Goal: Download file/media

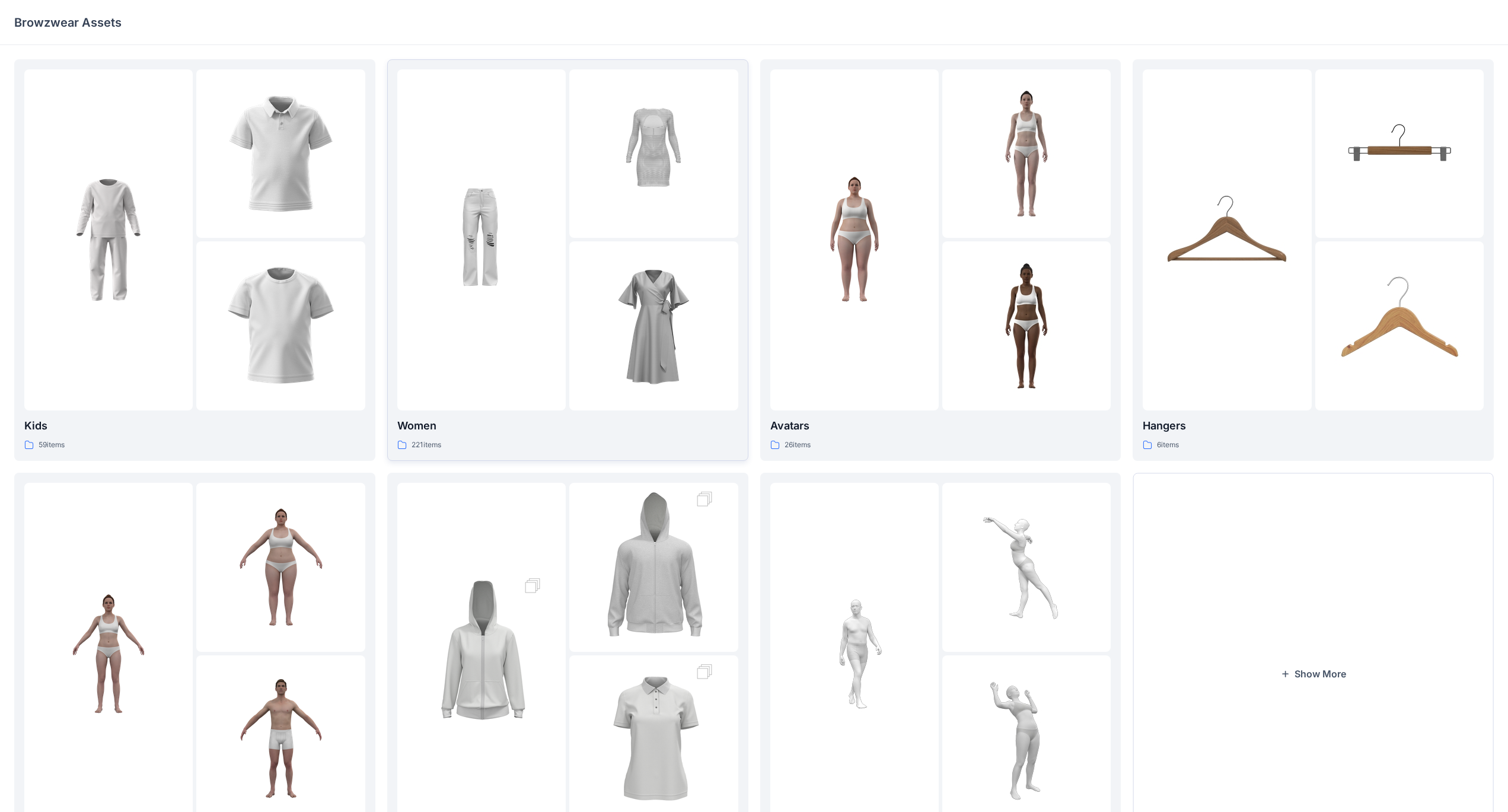
click at [531, 312] on div at bounding box center [481, 240] width 168 height 341
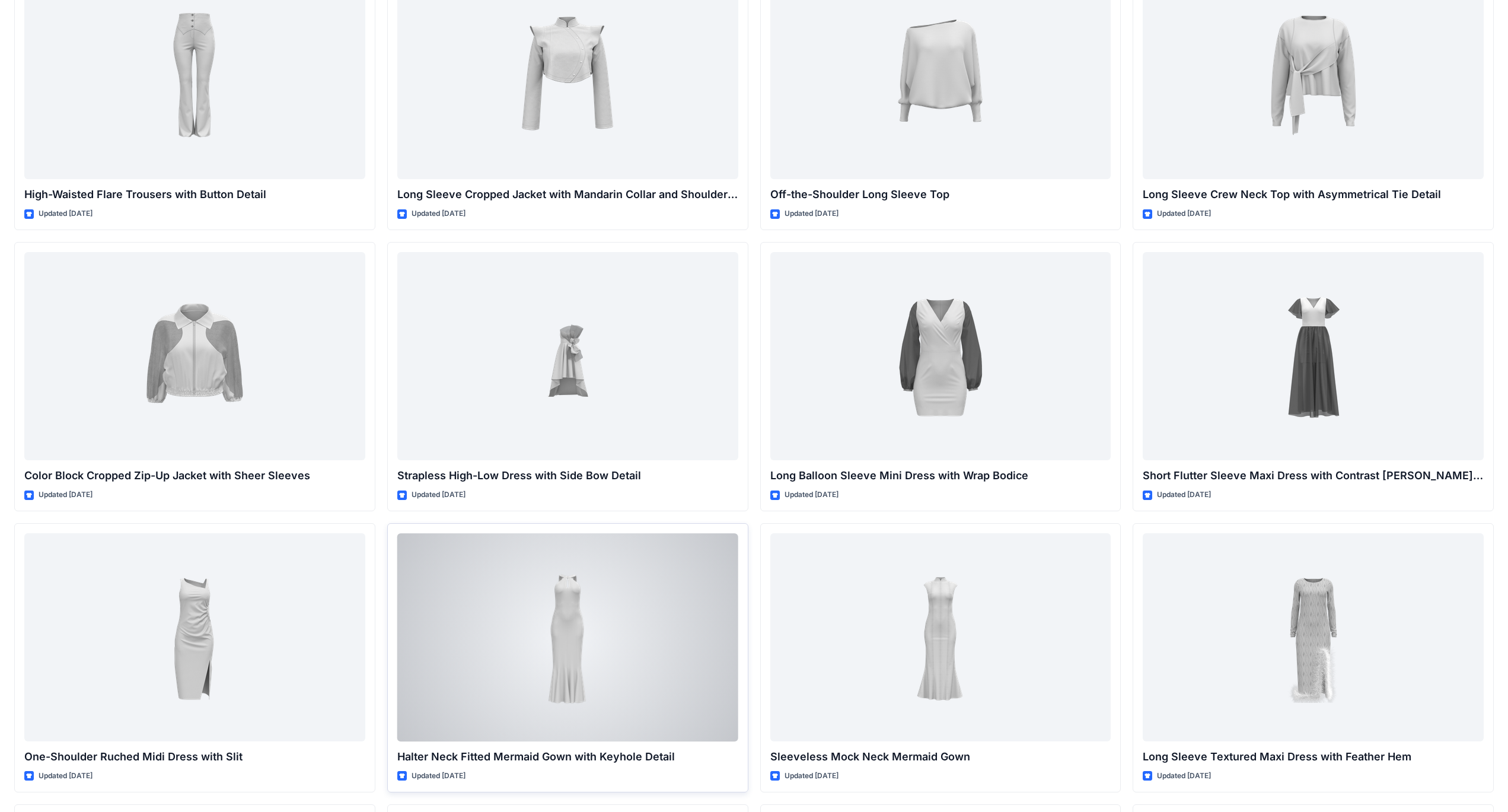
scroll to position [178, 0]
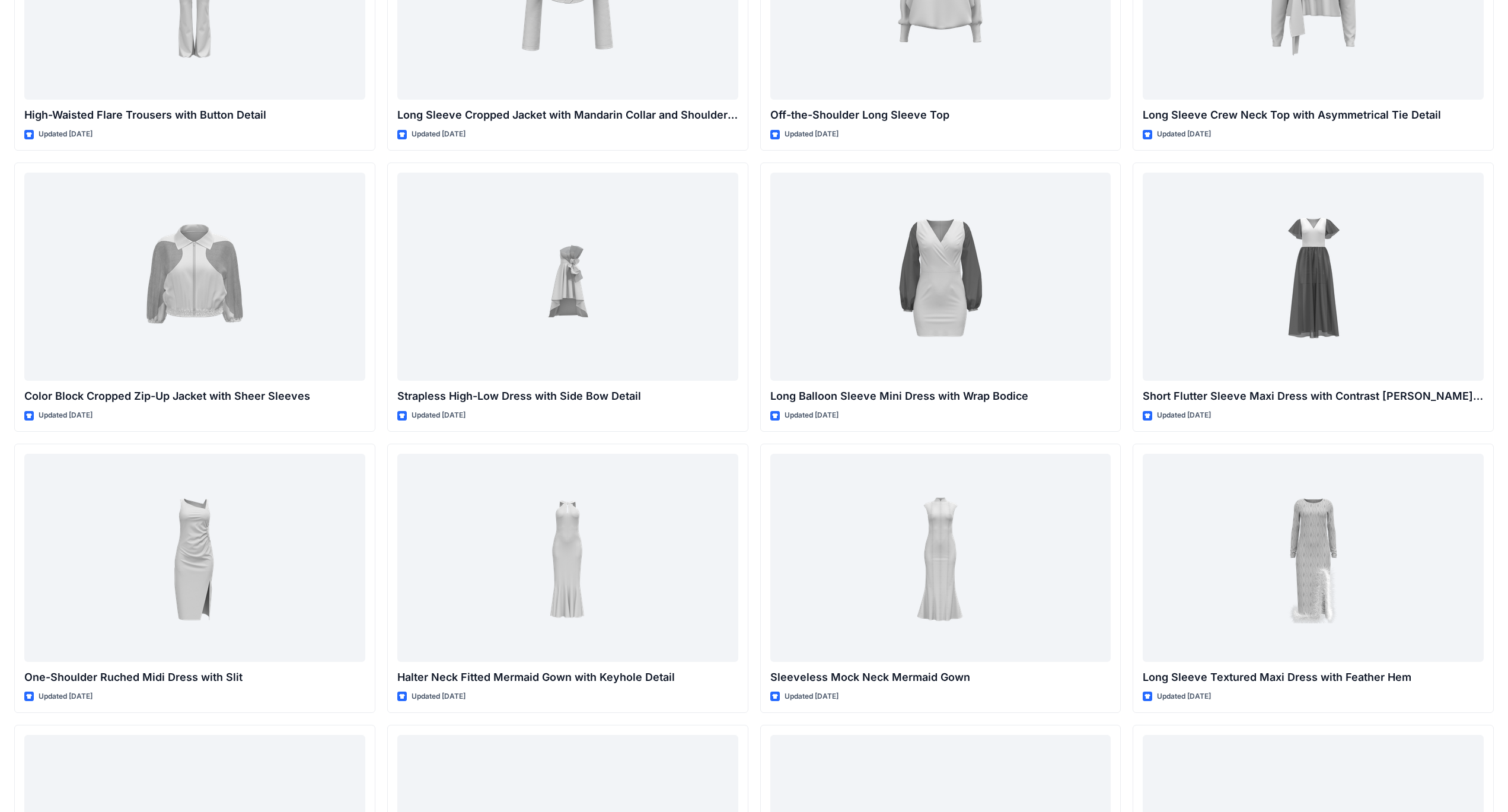
click at [380, 588] on div "High-Waisted Flare Trousers with Button Detail Updated [DATE] Color Block Cropp…" at bounding box center [754, 719] width 1480 height 1675
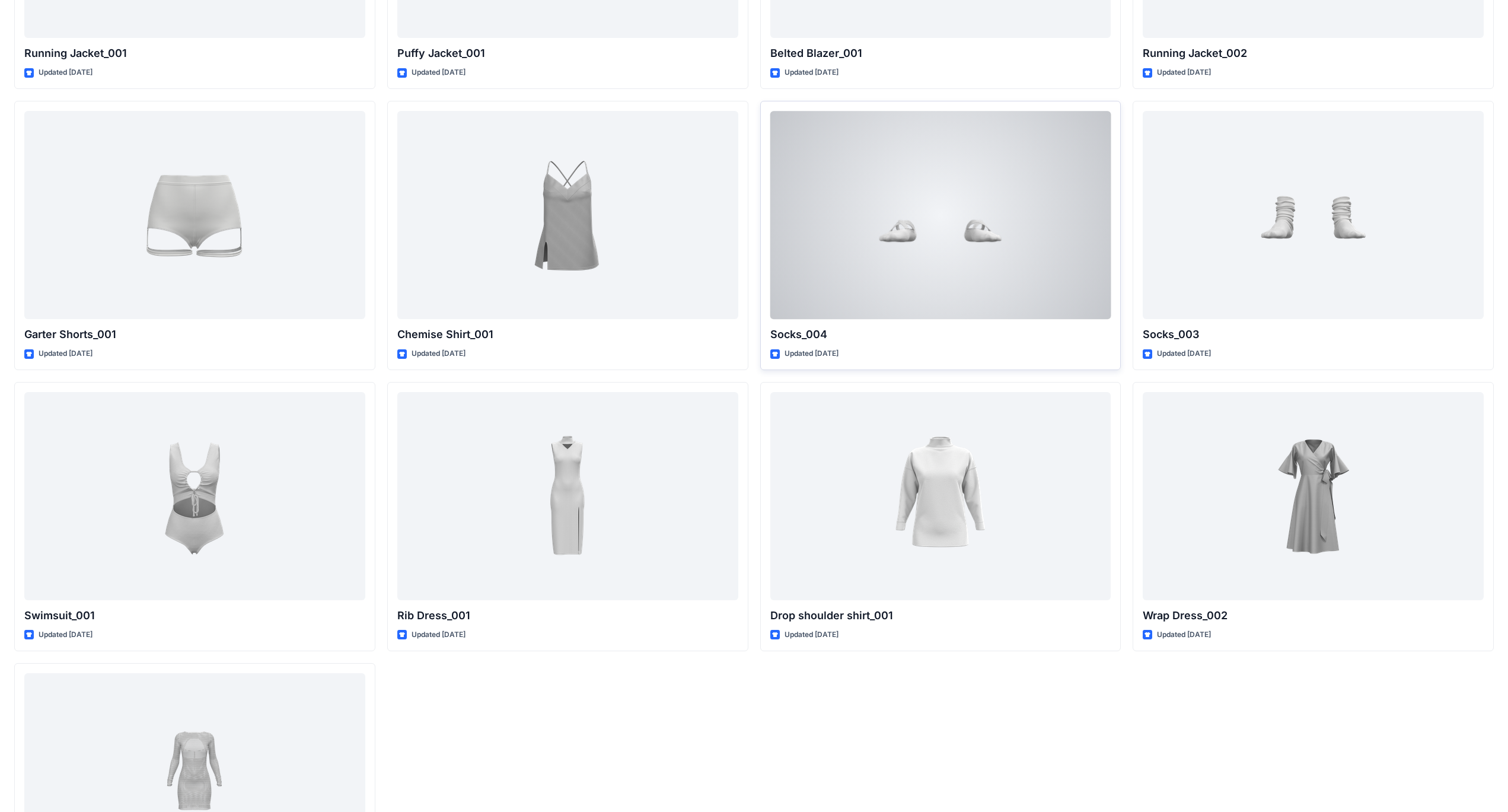
scroll to position [14989, 0]
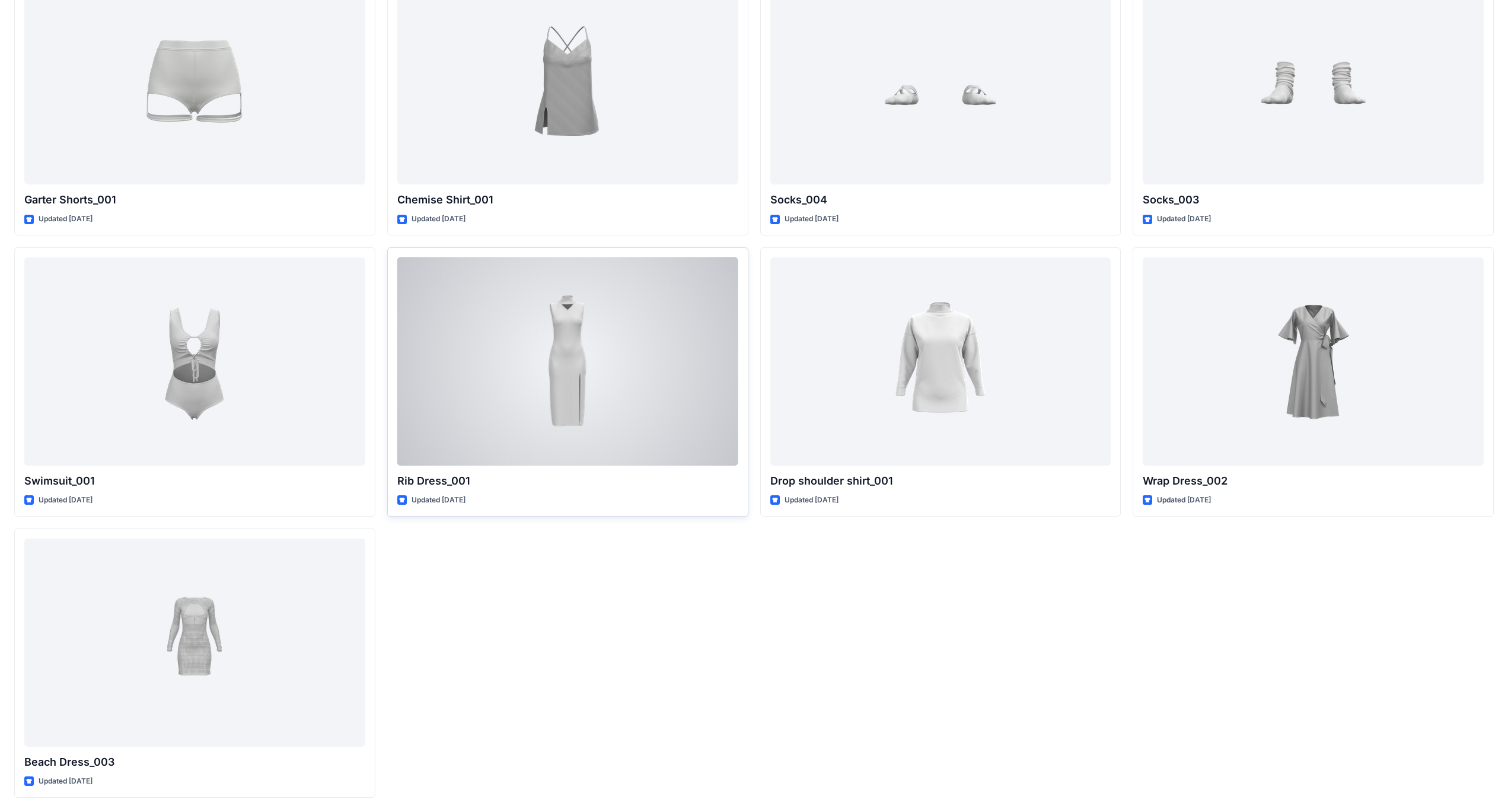
click at [666, 354] on div at bounding box center [567, 362] width 341 height 208
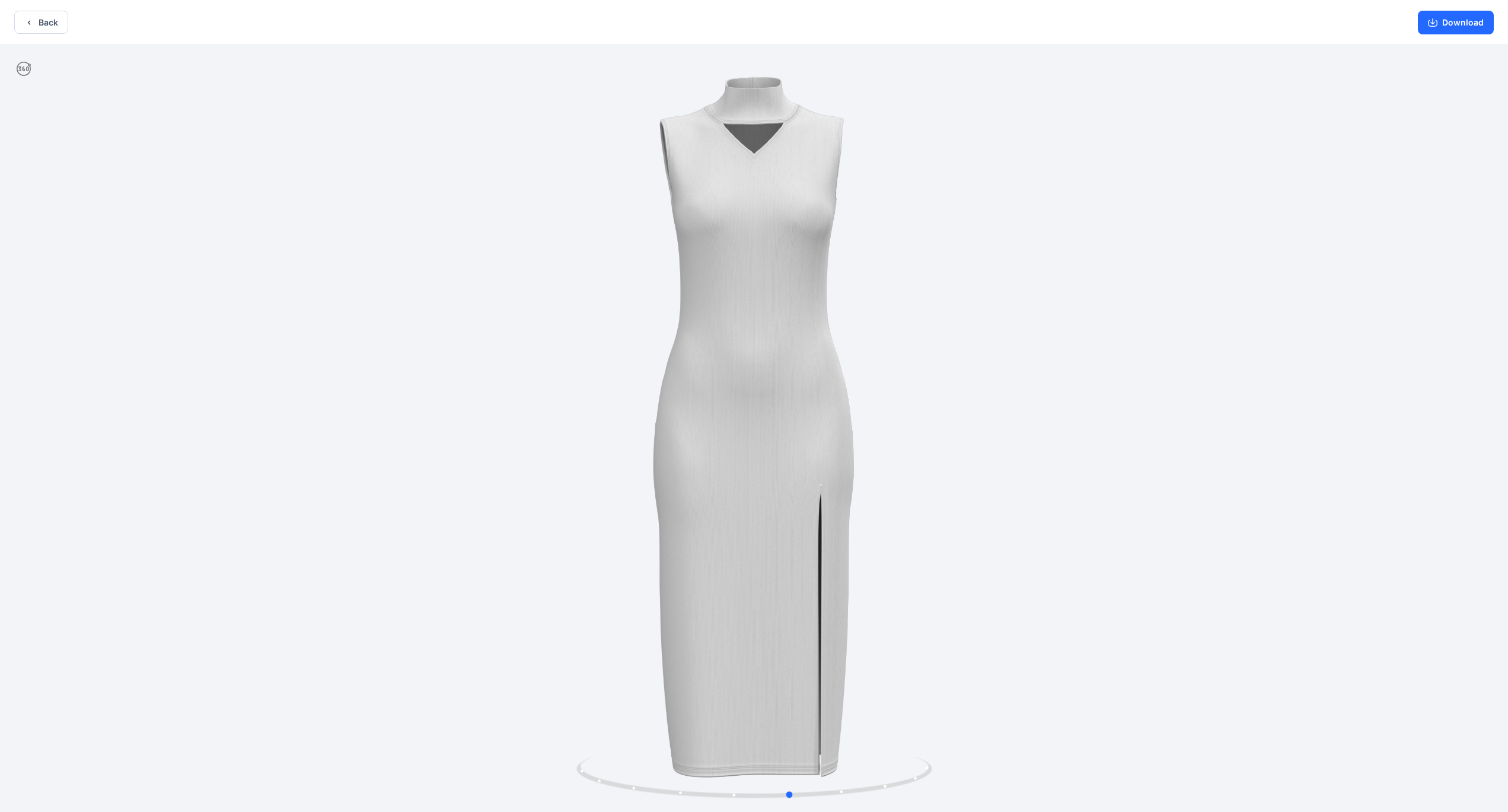
drag, startPoint x: 814, startPoint y: 796, endPoint x: 495, endPoint y: 757, distance: 321.4
click at [495, 757] on div at bounding box center [754, 429] width 1508 height 769
drag, startPoint x: 853, startPoint y: 524, endPoint x: 795, endPoint y: 533, distance: 58.7
click at [795, 533] on div at bounding box center [754, 429] width 1508 height 769
drag, startPoint x: 852, startPoint y: 787, endPoint x: 904, endPoint y: 790, distance: 52.1
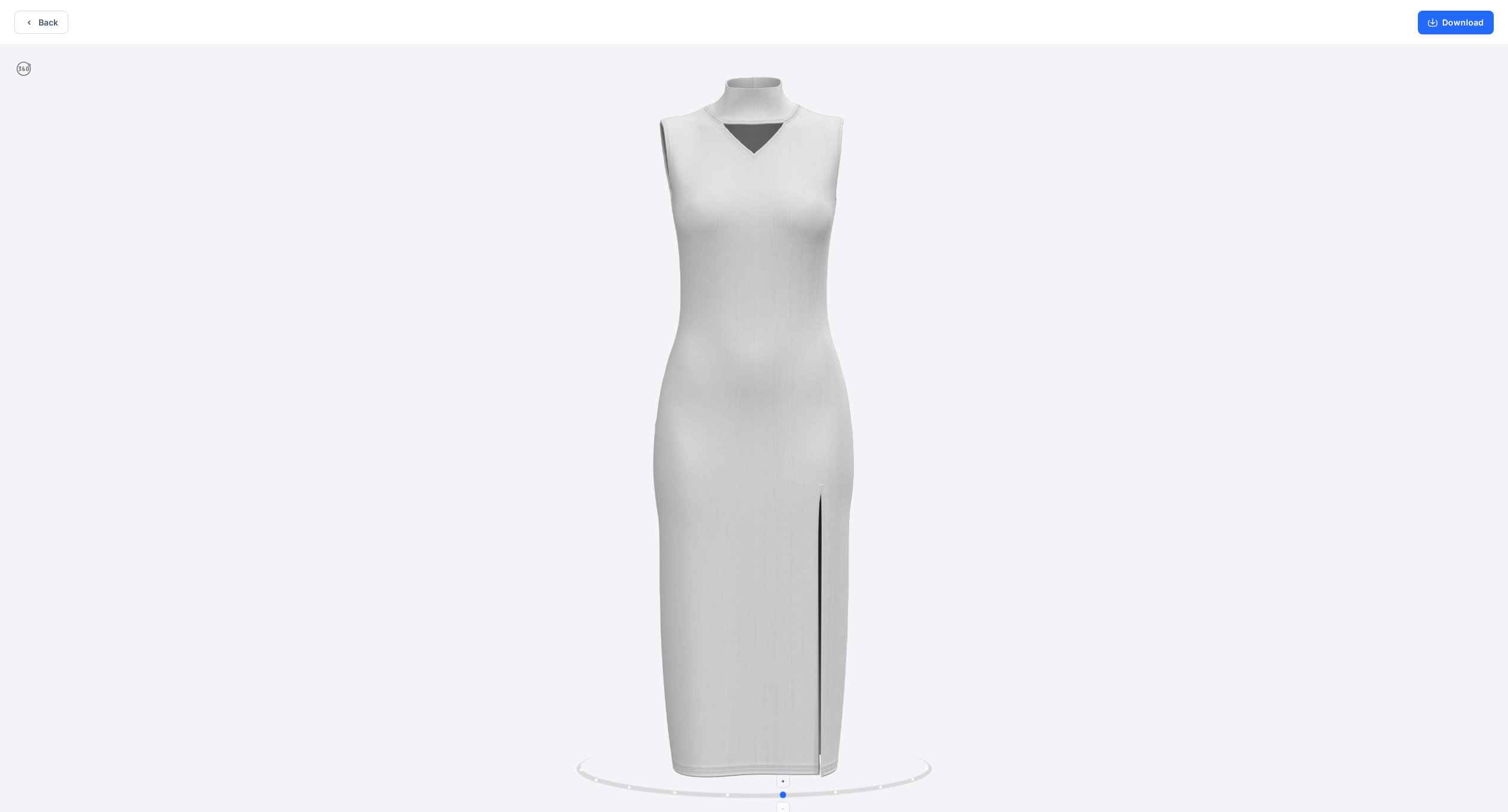
click at [904, 790] on icon at bounding box center [756, 779] width 359 height 45
click at [56, 34] on div "Back Download" at bounding box center [754, 22] width 1508 height 45
click at [53, 30] on button "Back" at bounding box center [41, 22] width 54 height 23
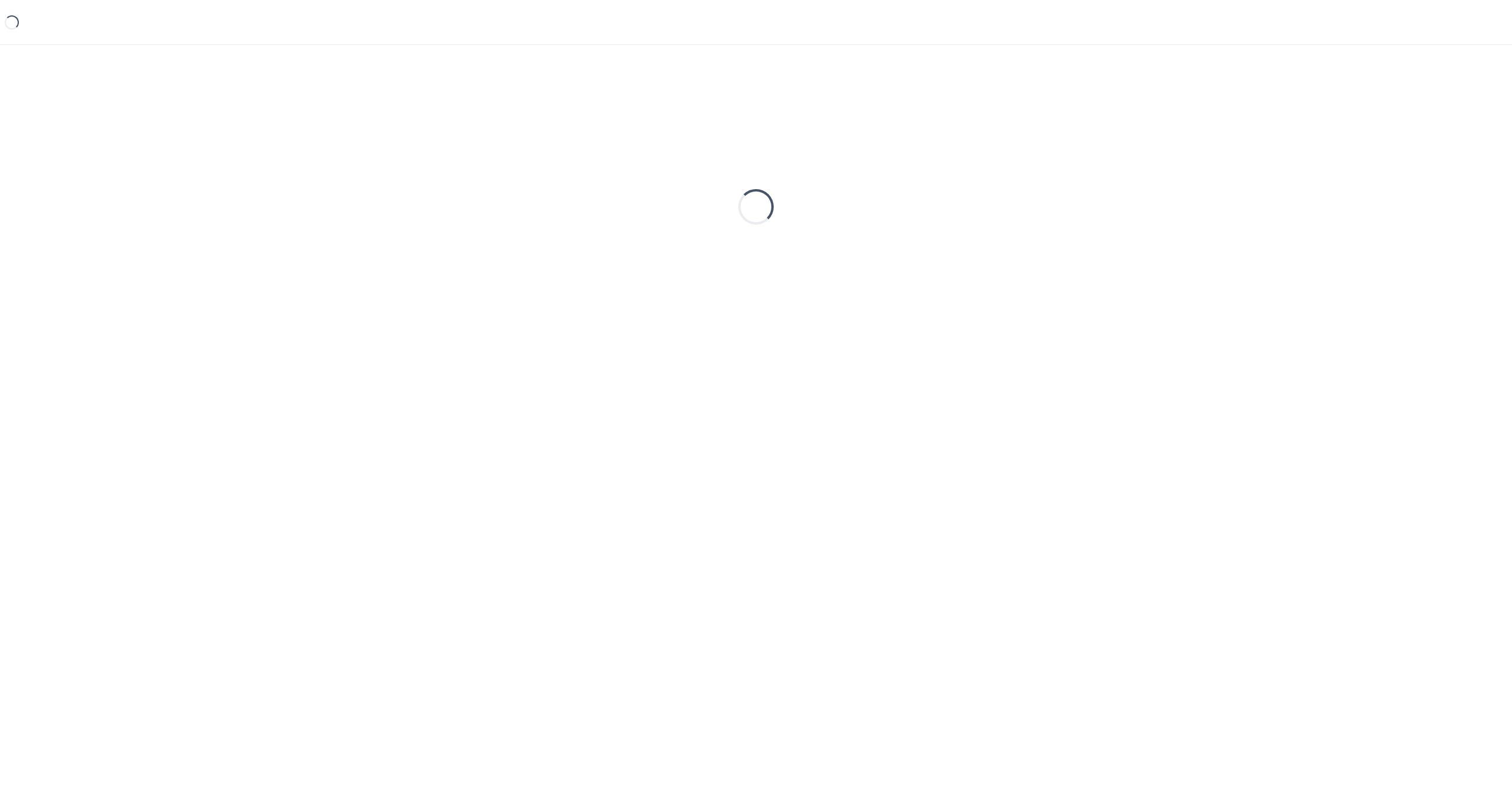
click at [249, 113] on div "Loading..." at bounding box center [756, 206] width 1484 height 296
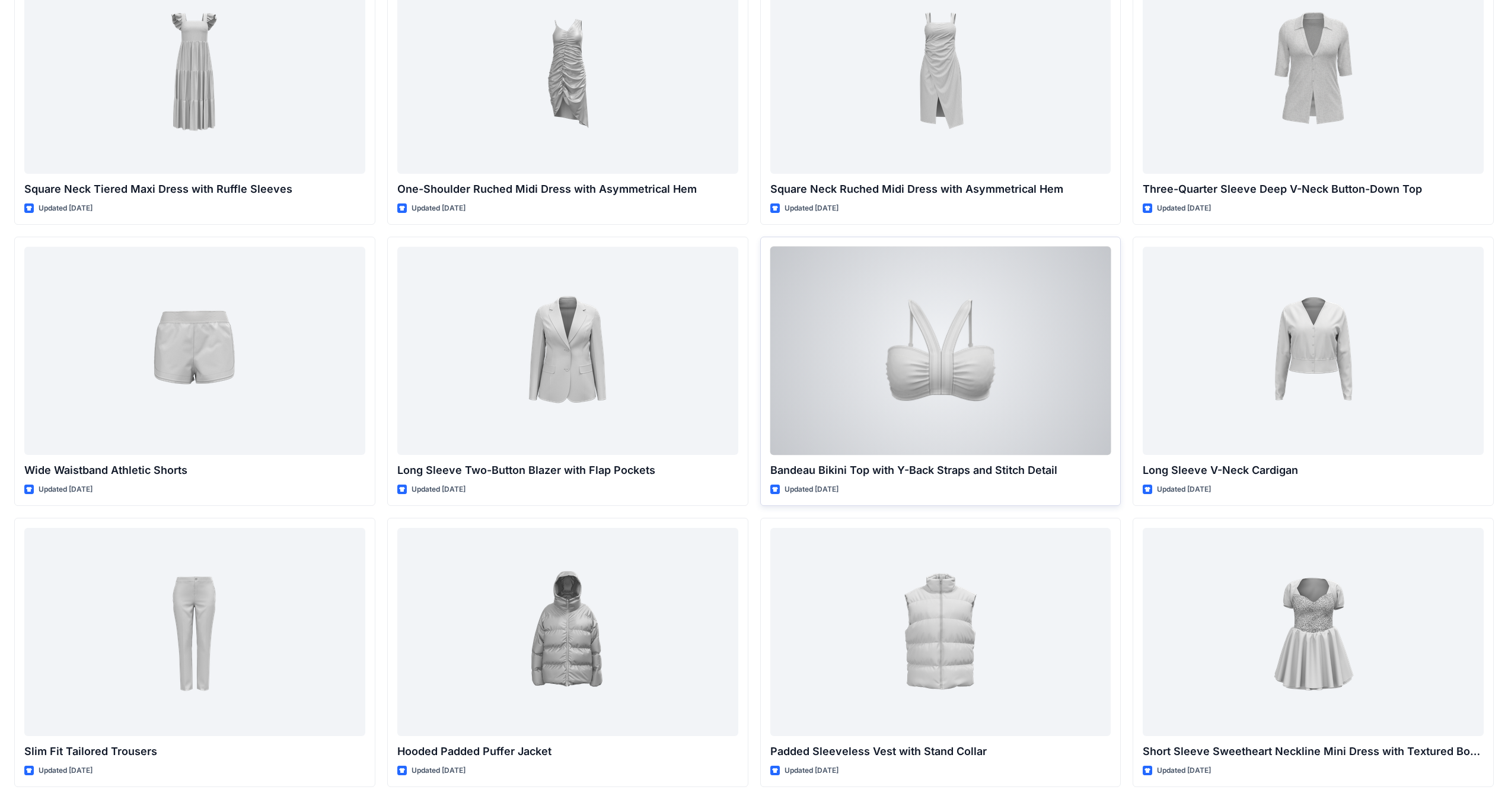
scroll to position [979, 0]
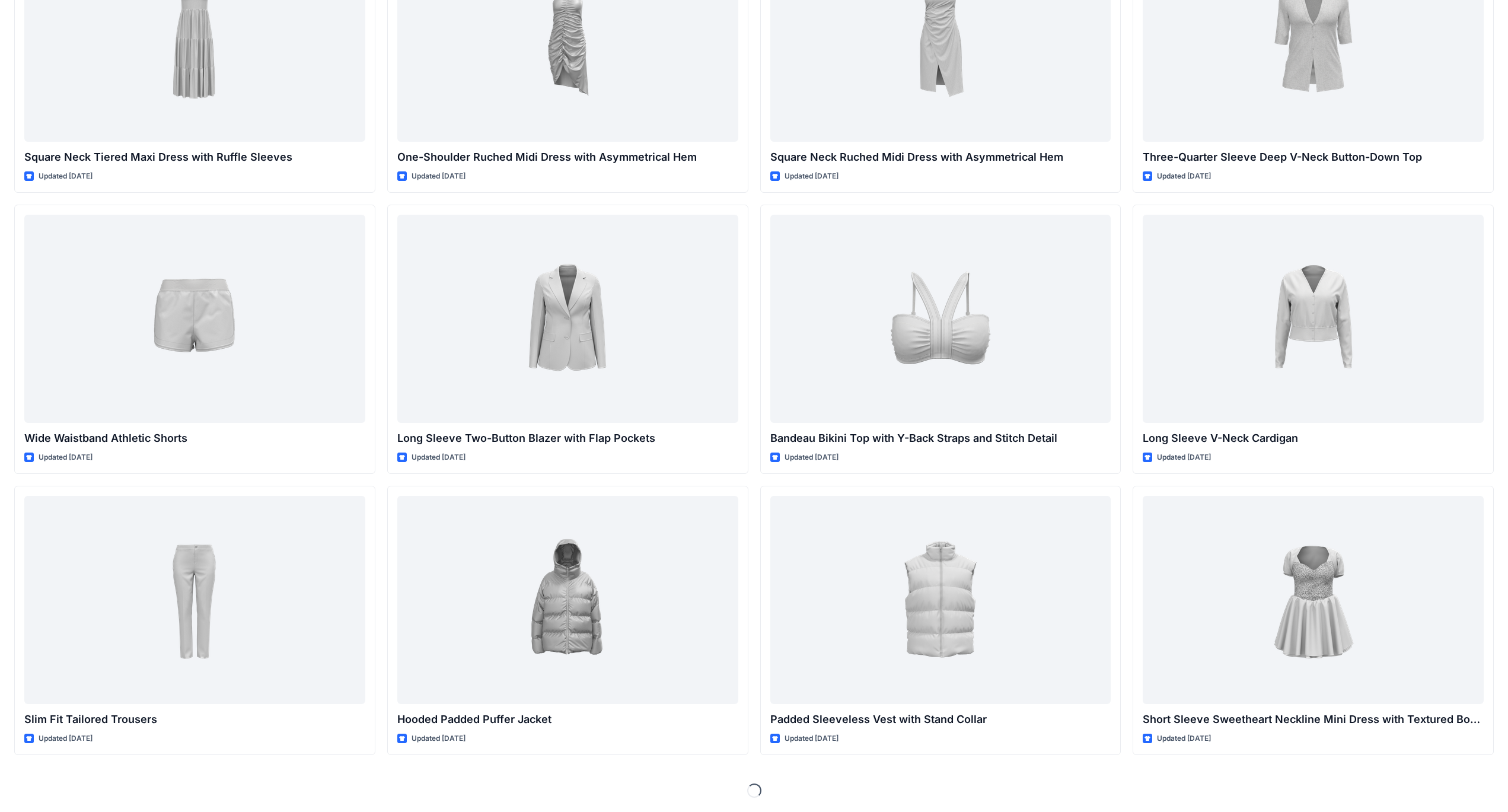
drag, startPoint x: 886, startPoint y: 289, endPoint x: 985, endPoint y: 779, distance: 499.9
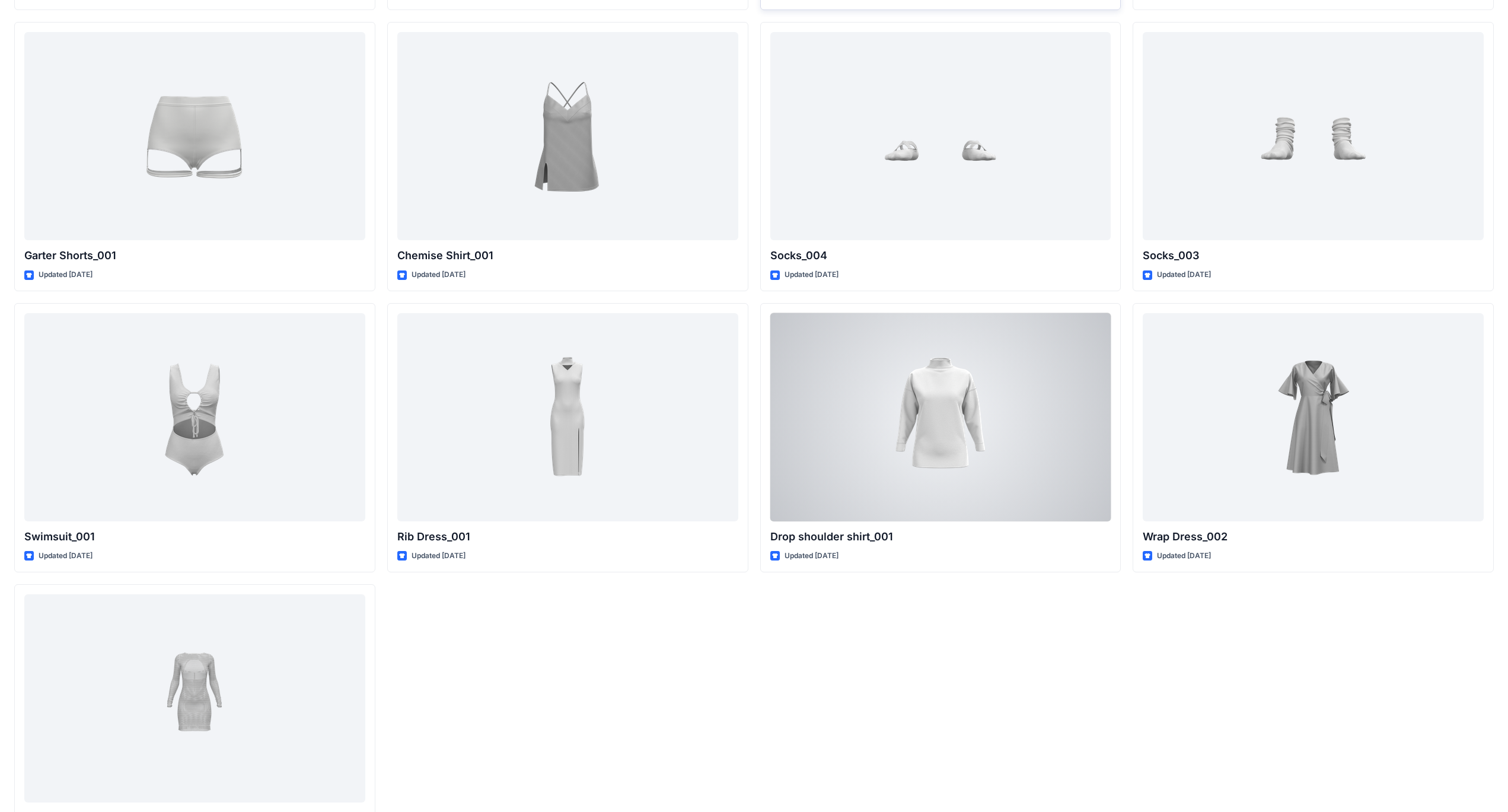
scroll to position [14989, 0]
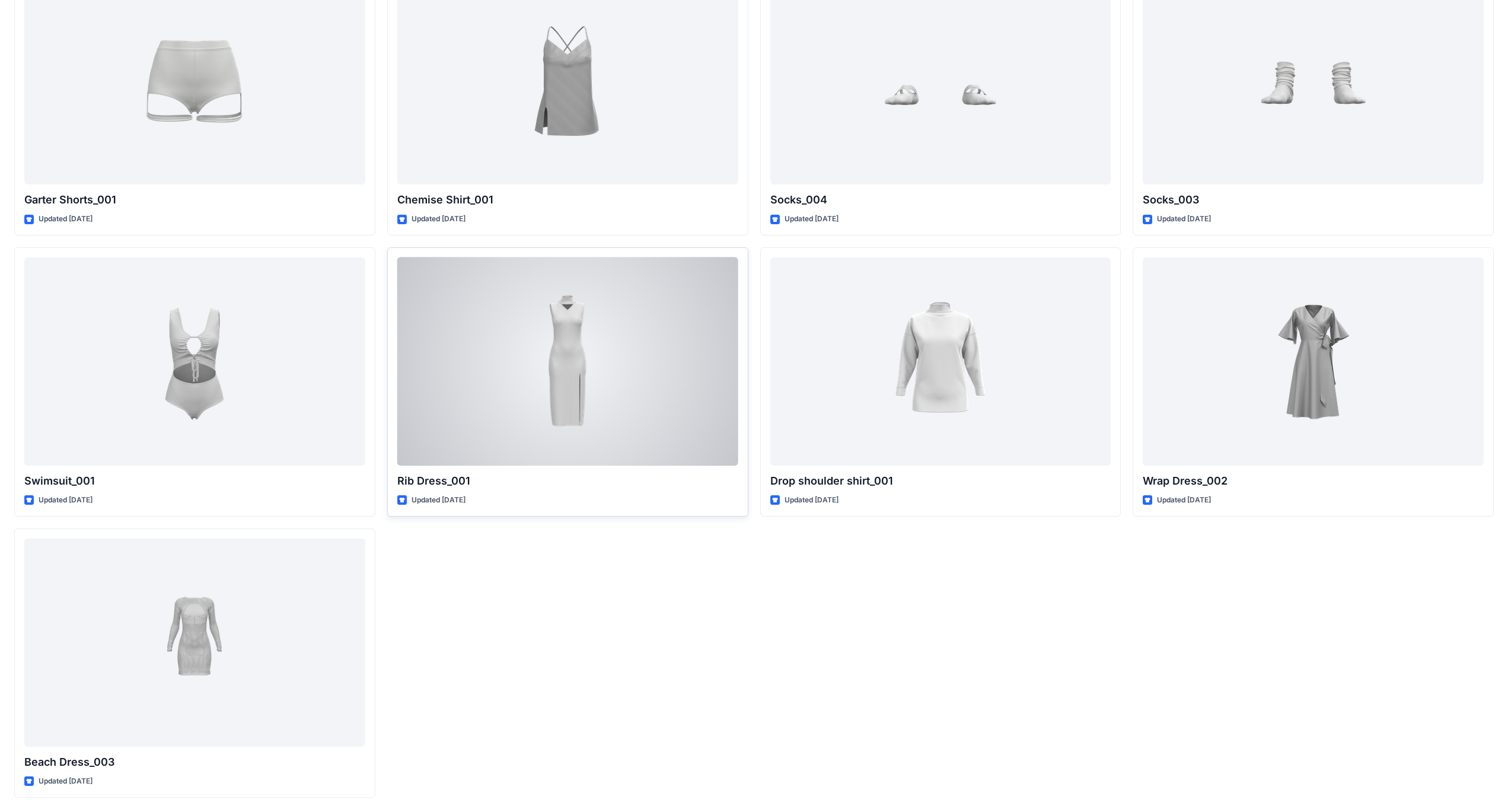
click at [457, 464] on div at bounding box center [567, 362] width 341 height 208
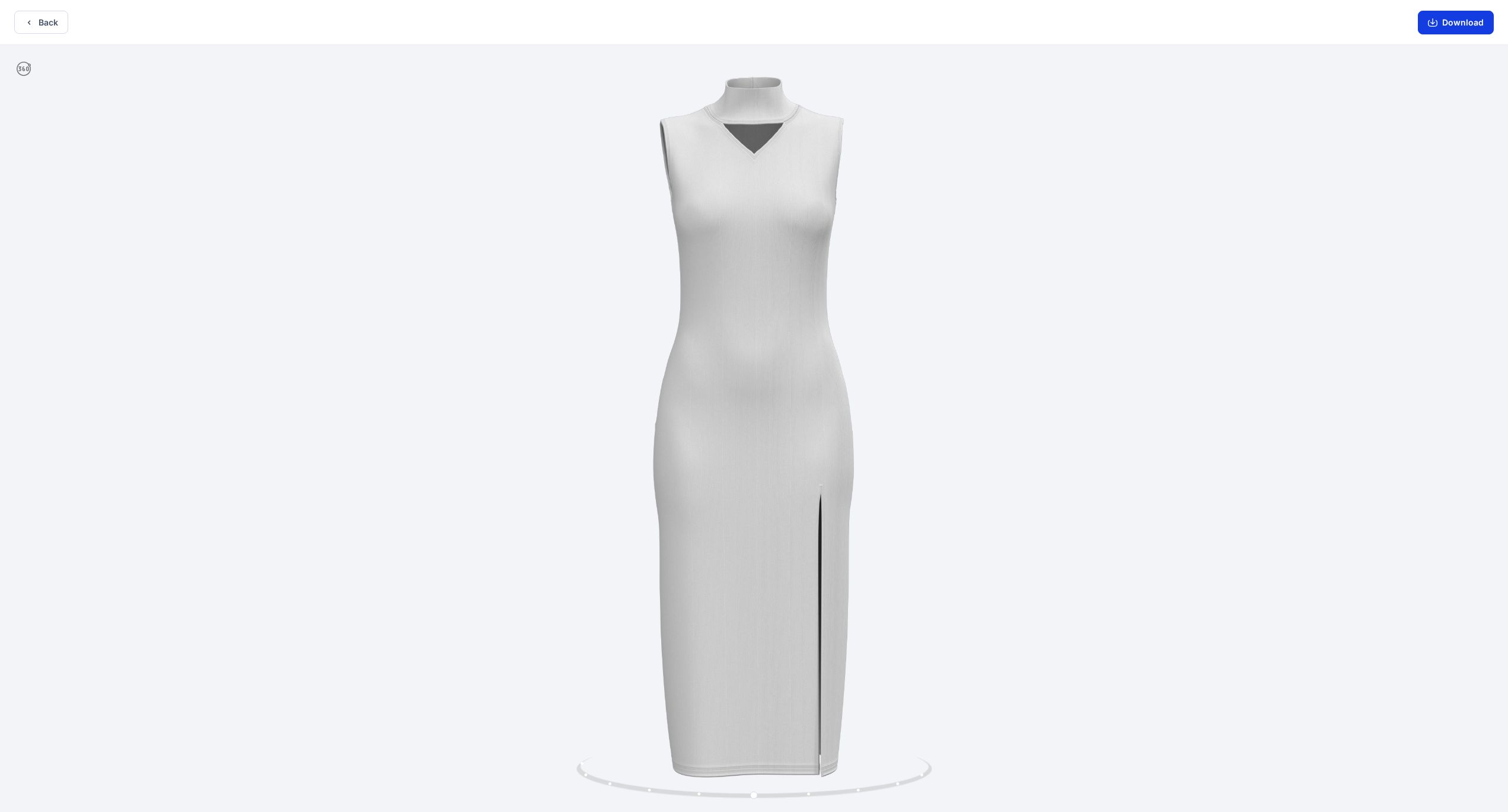
click at [1461, 24] on button "Download" at bounding box center [1456, 22] width 76 height 24
click at [29, 23] on icon "button" at bounding box center [29, 22] width 2 height 4
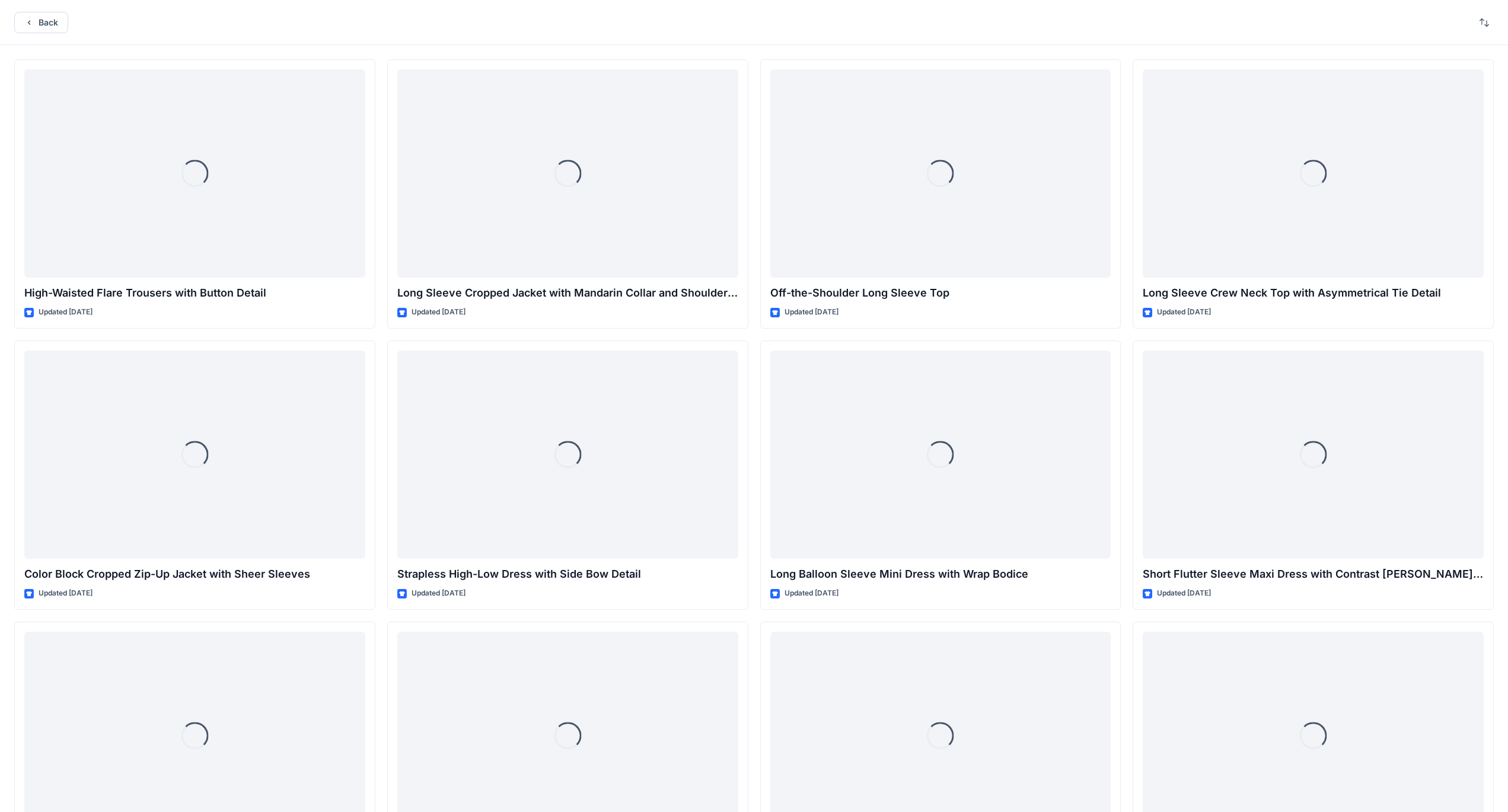
scroll to position [14989, 0]
